Goal: Task Accomplishment & Management: Use online tool/utility

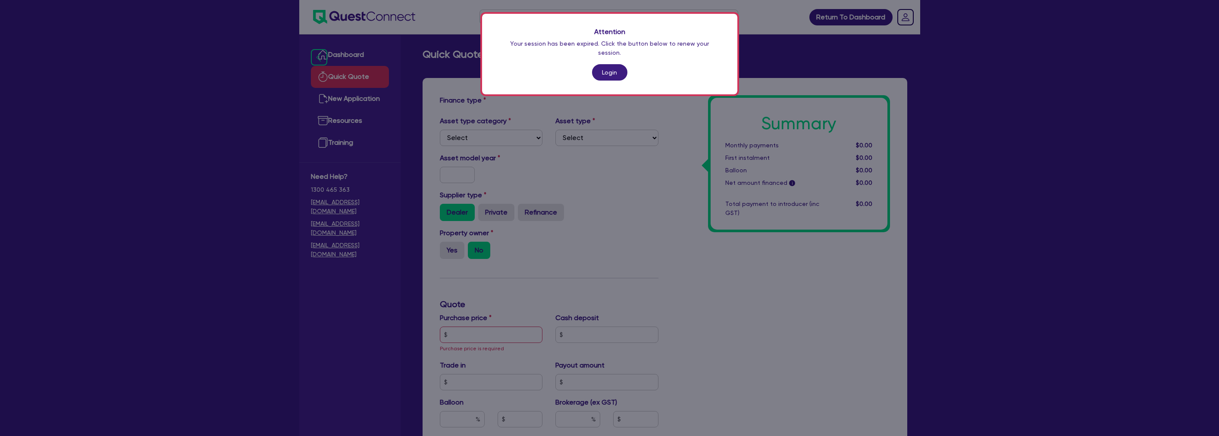
scroll to position [96, 0]
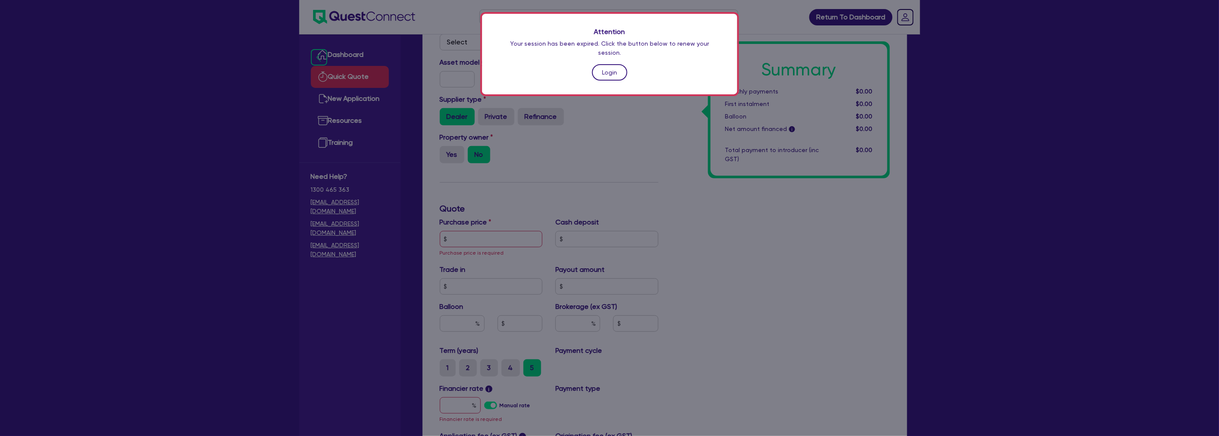
click at [615, 64] on link "Login" at bounding box center [609, 72] width 35 height 16
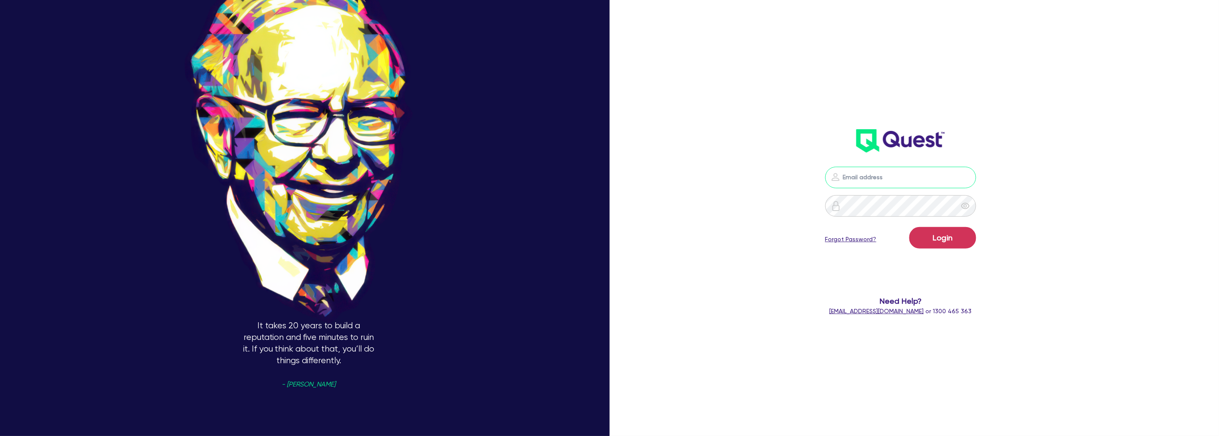
click at [884, 188] on input "email" at bounding box center [900, 178] width 151 height 22
click at [851, 178] on input "email" at bounding box center [900, 178] width 151 height 22
type input "harry.klimis+broker@quest.finance"
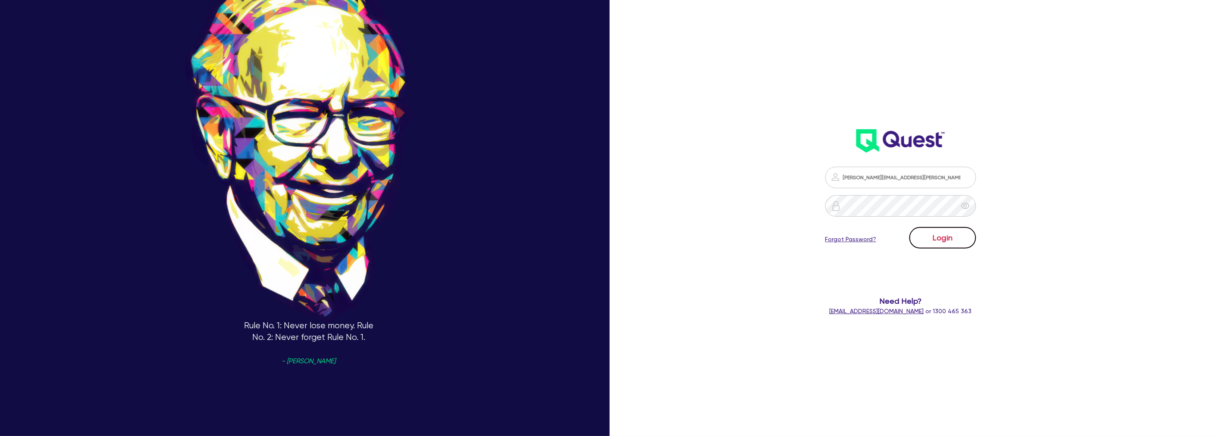
click at [955, 231] on button "Login" at bounding box center [942, 238] width 67 height 22
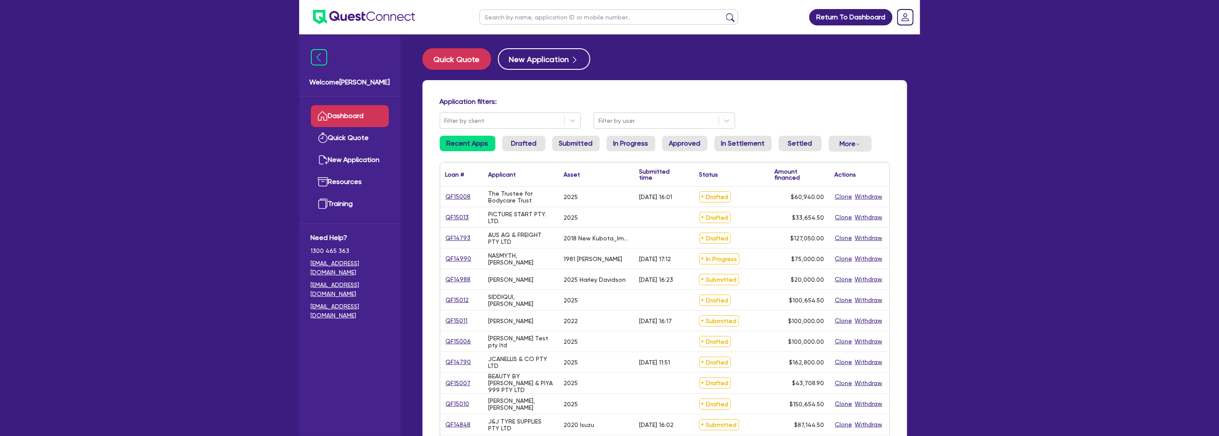
click at [172, 277] on div "Return To Dashboard Edit Profile Logout Welcome Harry Dashboard Quick Quote New…" at bounding box center [609, 348] width 1219 height 696
click at [244, 216] on div "Return To Dashboard Edit Profile Logout Welcome Harry Dashboard Quick Quote New…" at bounding box center [609, 348] width 1219 height 696
click at [463, 58] on button "Quick Quote" at bounding box center [457, 59] width 69 height 22
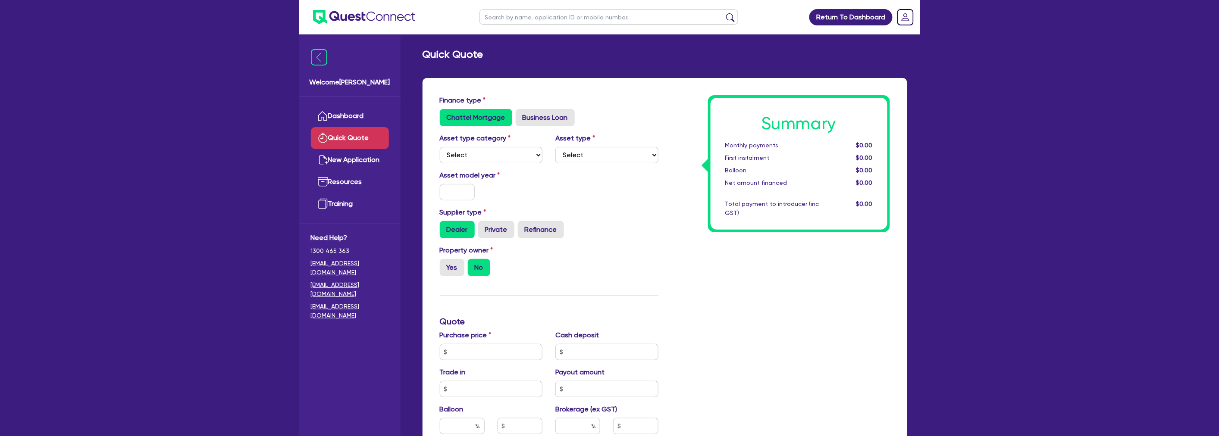
click at [246, 140] on div "Return To Dashboard Edit Profile Logout Welcome Harry Dashboard Quick Quote New…" at bounding box center [609, 348] width 1219 height 696
click at [229, 105] on div "Return To Dashboard Edit Profile Logout Welcome Harry Dashboard Quick Quote New…" at bounding box center [609, 348] width 1219 height 696
click at [218, 136] on div "Return To Dashboard Edit Profile Logout Welcome Harry Dashboard Quick Quote New…" at bounding box center [609, 348] width 1219 height 696
click at [167, 189] on div "Return To Dashboard Edit Profile Logout Welcome Harry Dashboard Quick Quote New…" at bounding box center [609, 348] width 1219 height 696
click at [217, 226] on div "Return To Dashboard Edit Profile Logout Welcome Harry Dashboard Quick Quote New…" at bounding box center [609, 348] width 1219 height 696
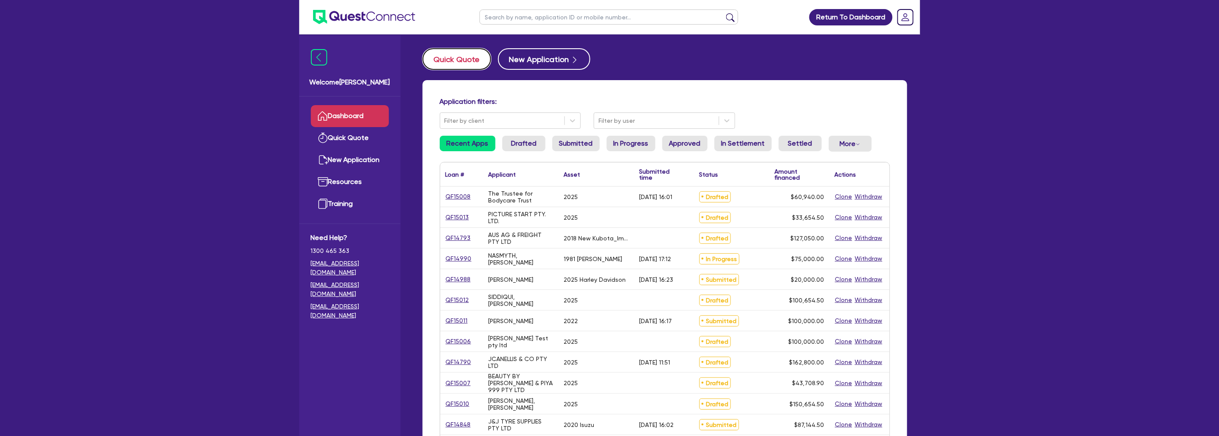
click at [483, 58] on button "Quick Quote" at bounding box center [457, 59] width 69 height 22
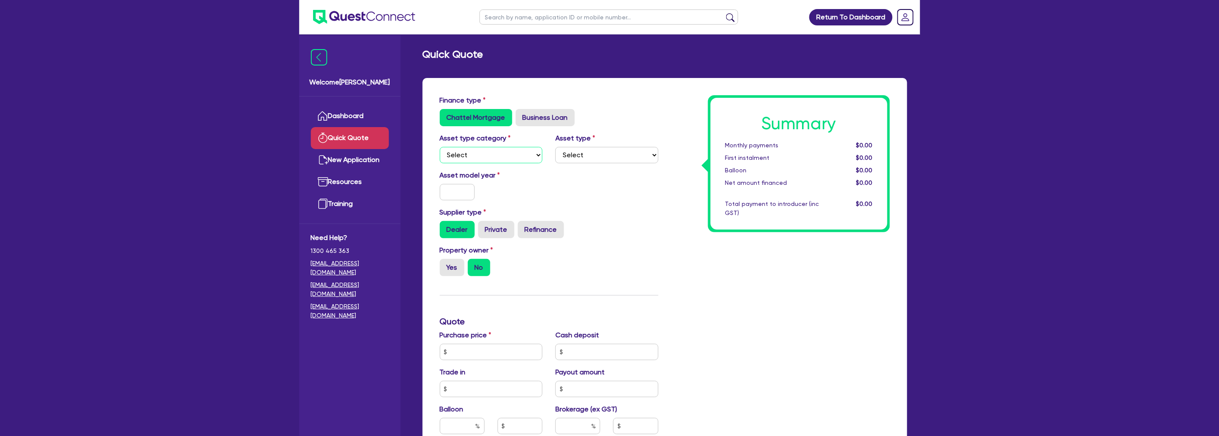
click at [506, 157] on select "Select Cars and light trucks Primary assets Secondary assets Tertiary assets" at bounding box center [491, 155] width 103 height 16
click at [717, 210] on div "Summary Monthly payments $0.00 First instalment $0.00 Balloon $0.00 Net amount …" at bounding box center [799, 164] width 177 height 132
